Goal: Information Seeking & Learning: Check status

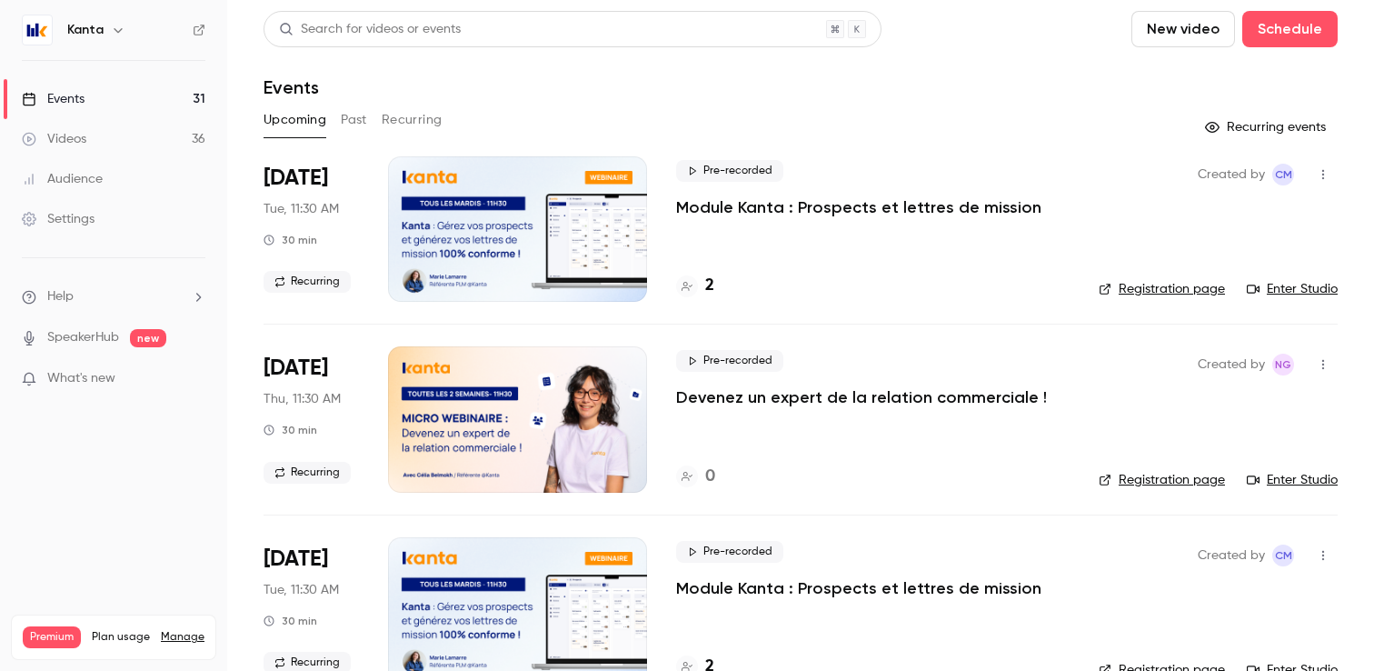
click at [361, 133] on button "Past" at bounding box center [354, 119] width 26 height 29
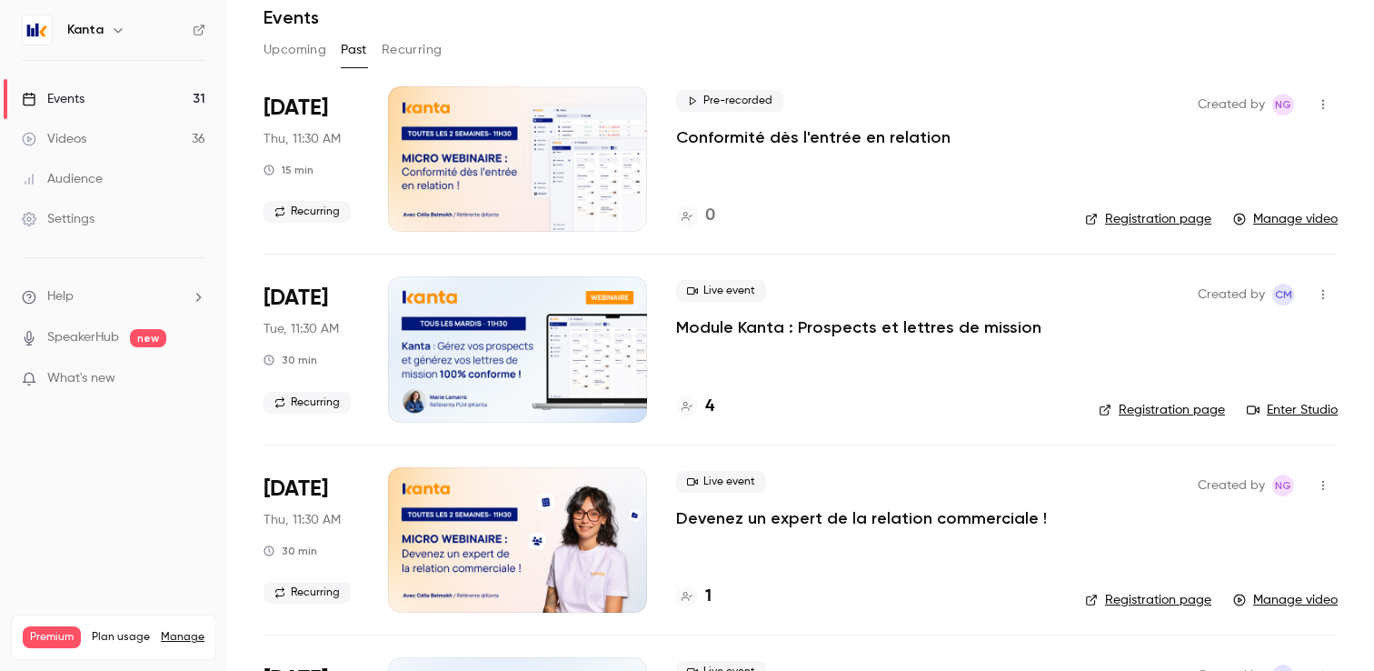
scroll to position [94, 0]
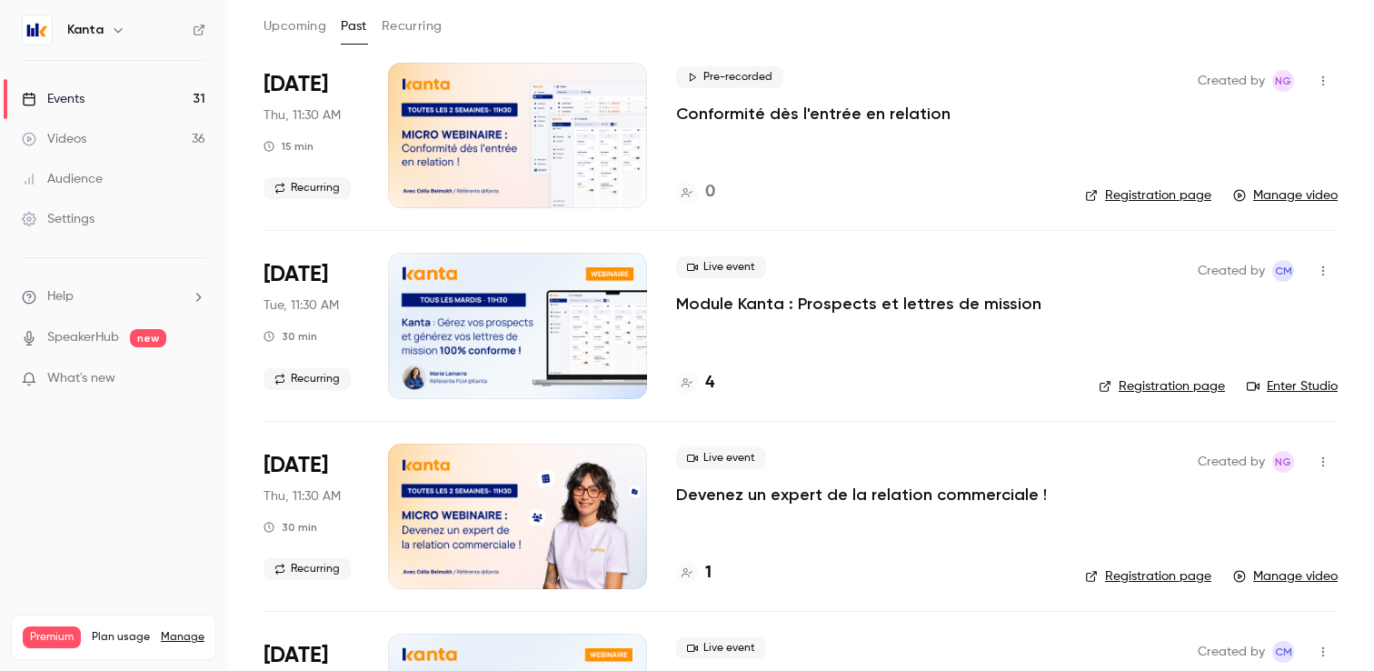
click at [587, 371] on div at bounding box center [517, 325] width 259 height 145
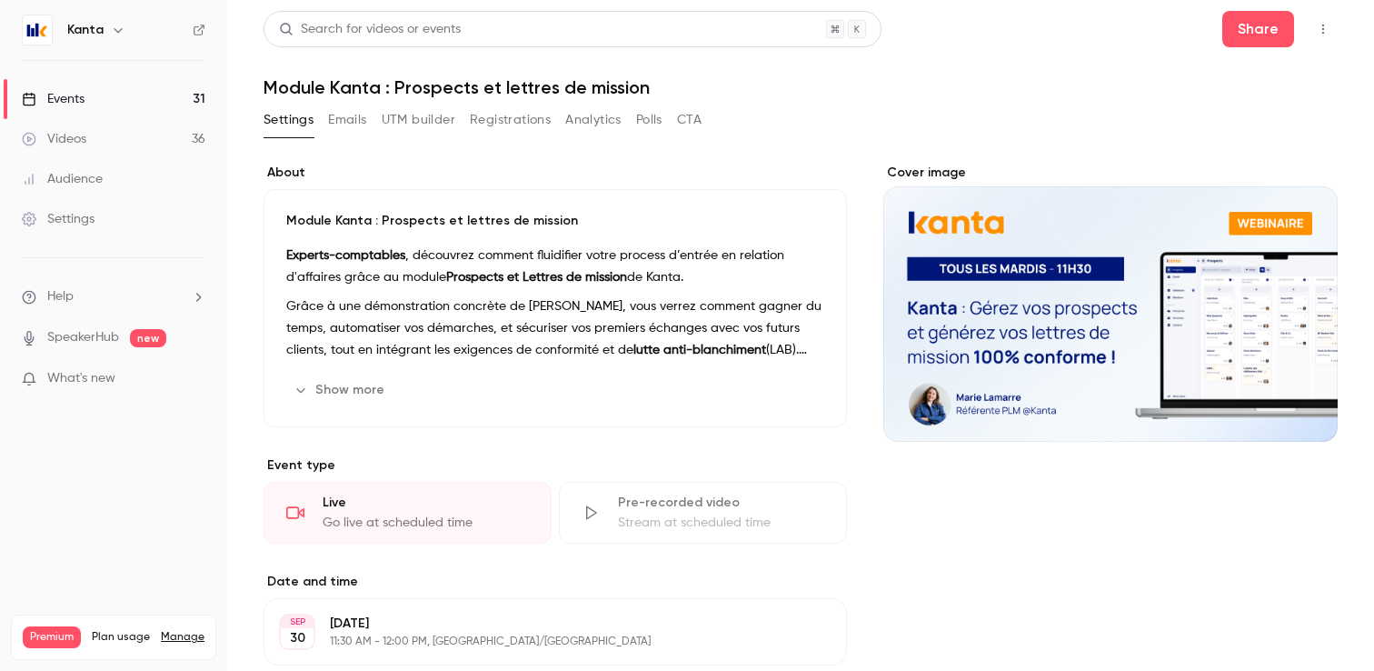
click at [590, 124] on button "Analytics" at bounding box center [593, 119] width 56 height 29
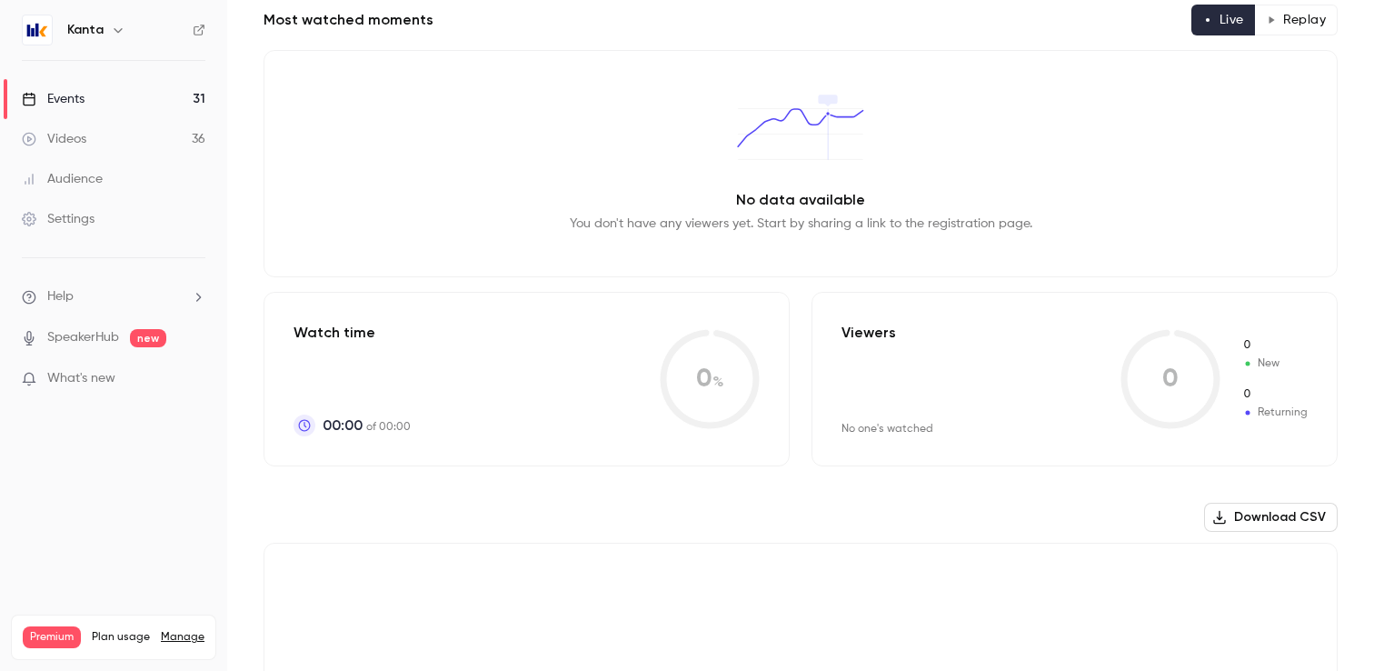
scroll to position [64, 0]
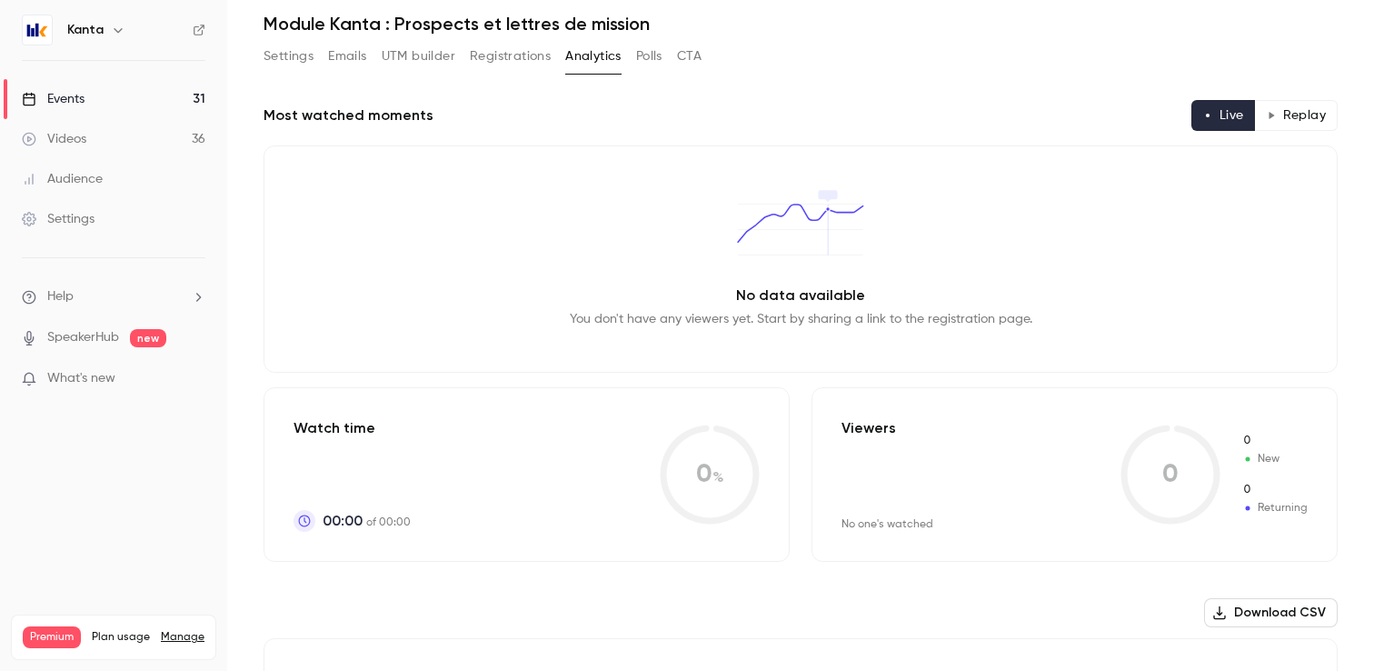
click at [520, 58] on button "Registrations" at bounding box center [510, 56] width 81 height 29
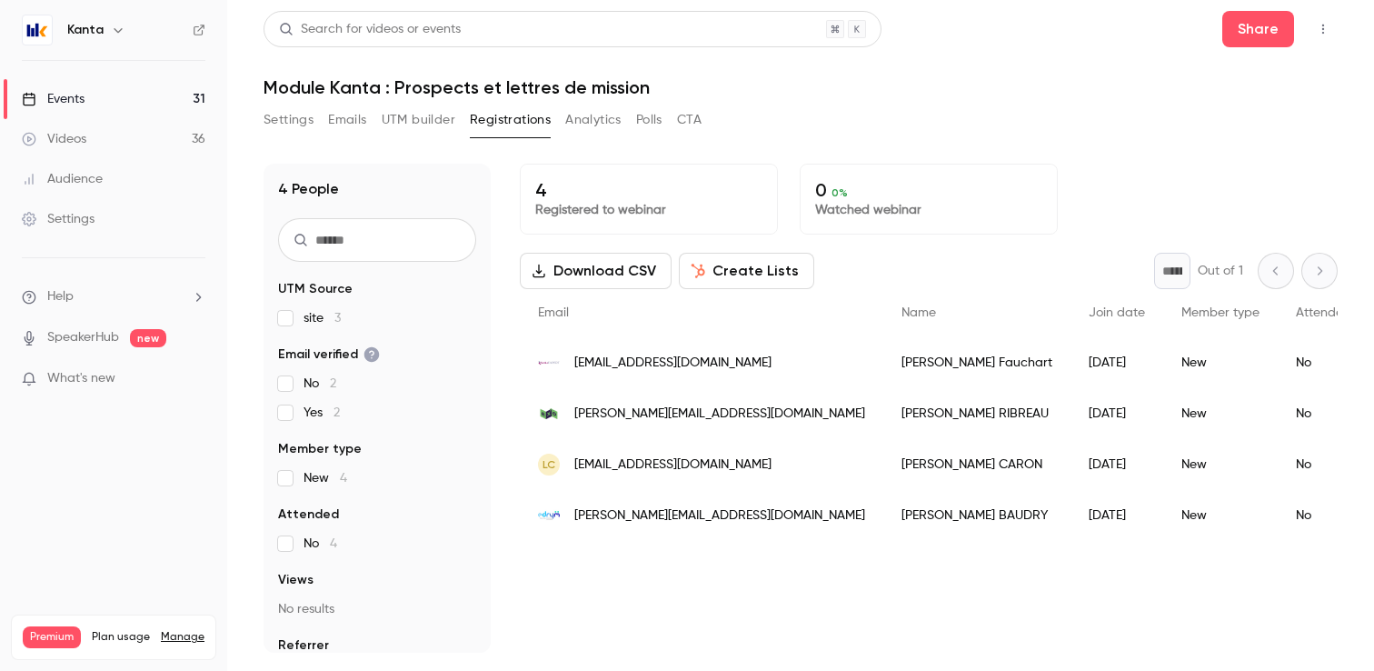
click at [100, 88] on link "Events 31" at bounding box center [113, 99] width 227 height 40
